Goal: Task Accomplishment & Management: Use online tool/utility

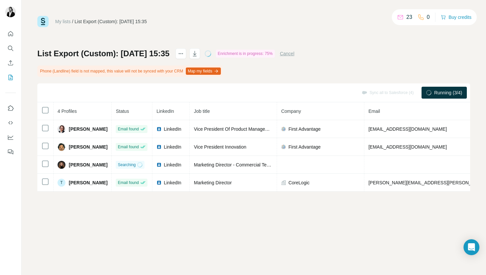
click at [96, 108] on th "4 Profiles" at bounding box center [83, 111] width 58 height 18
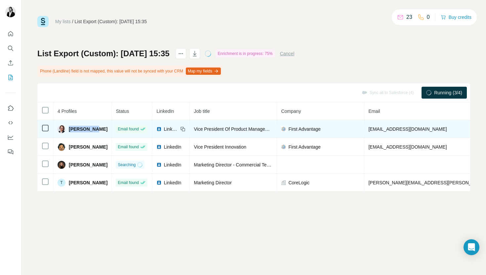
drag, startPoint x: 69, startPoint y: 130, endPoint x: 95, endPoint y: 130, distance: 25.5
click at [95, 130] on div "[PERSON_NAME]" at bounding box center [83, 129] width 50 height 8
copy span "[PERSON_NAME]"
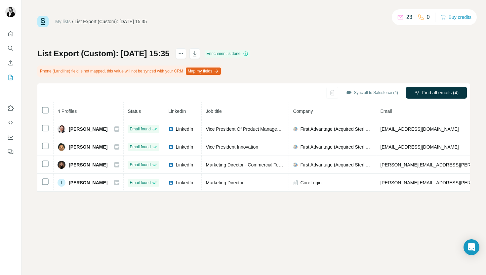
click at [246, 54] on icon at bounding box center [246, 54] width 0 height 2
click at [184, 55] on icon "actions" at bounding box center [181, 53] width 7 height 7
click at [158, 47] on div "My lists / List Export (Custom): [DATE] 15:35 23 0 Buy credits List Export (Cus…" at bounding box center [253, 104] width 433 height 176
click at [369, 92] on button "Sync all to Salesforce (4)" at bounding box center [372, 93] width 61 height 10
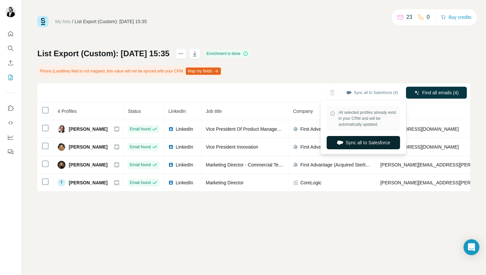
click at [373, 140] on button "Sync all to Salesforce" at bounding box center [363, 142] width 73 height 13
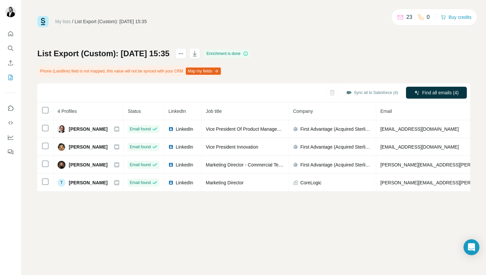
drag, startPoint x: 63, startPoint y: 149, endPoint x: 97, endPoint y: 23, distance: 129.8
